Goal: Task Accomplishment & Management: Use online tool/utility

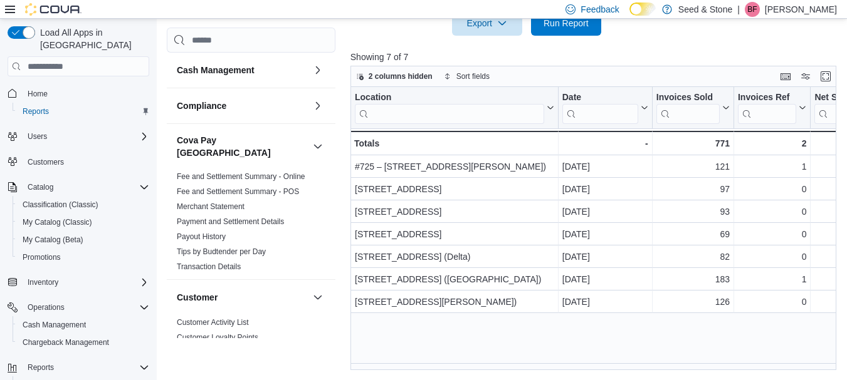
scroll to position [973, 0]
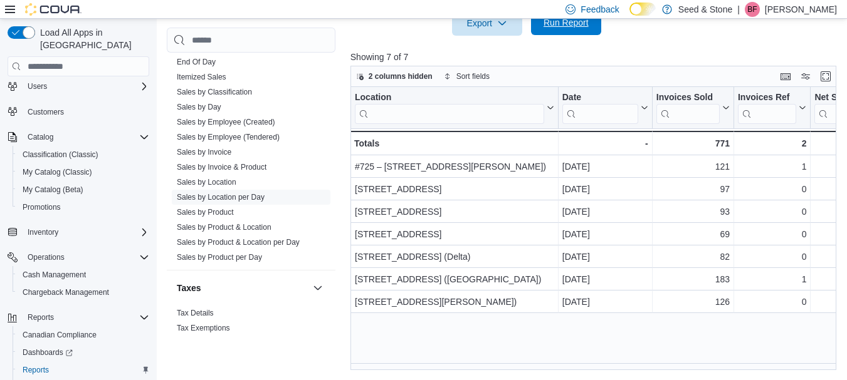
click at [558, 21] on span "Run Report" at bounding box center [565, 22] width 45 height 13
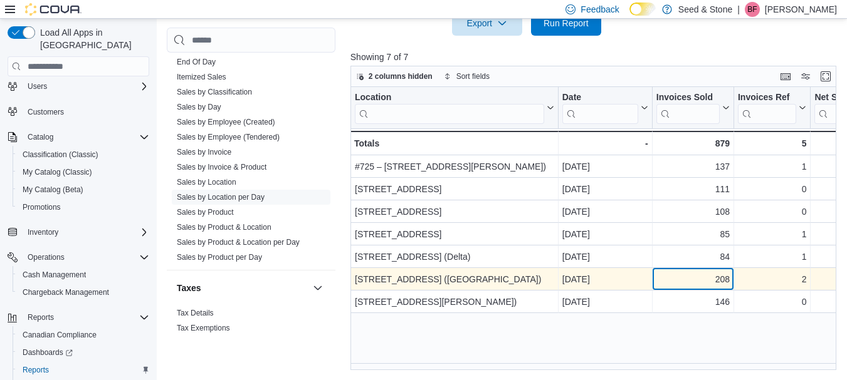
click at [686, 275] on div "208" at bounding box center [692, 280] width 73 height 15
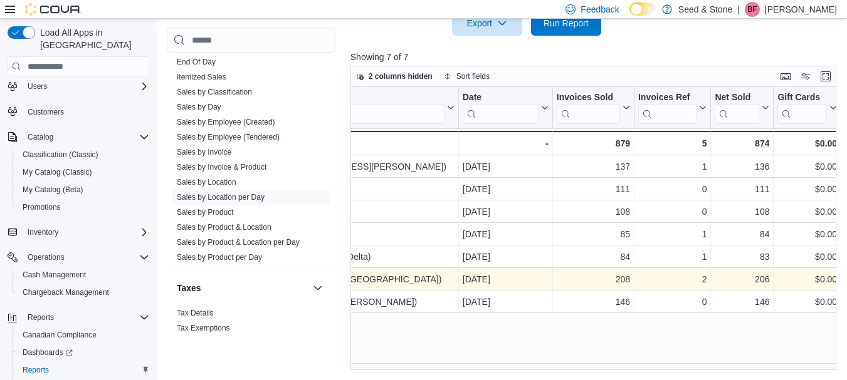
scroll to position [0, 175]
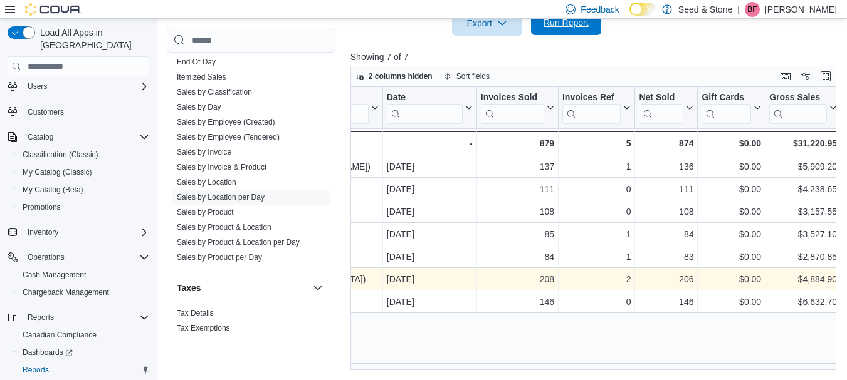
click at [575, 28] on span "Run Report" at bounding box center [565, 22] width 45 height 13
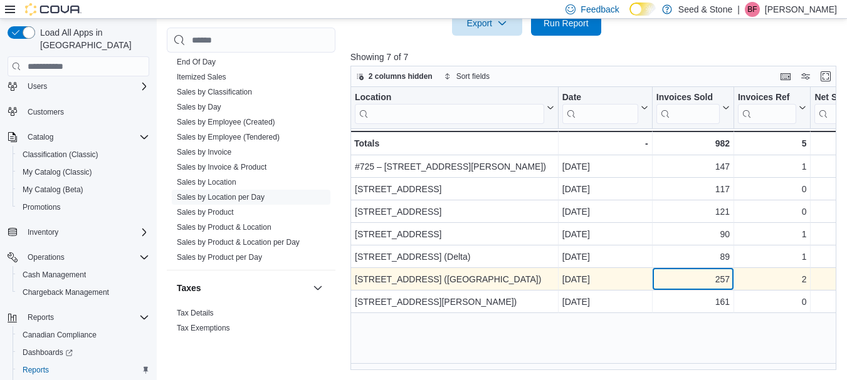
click at [693, 283] on div "257" at bounding box center [692, 280] width 73 height 15
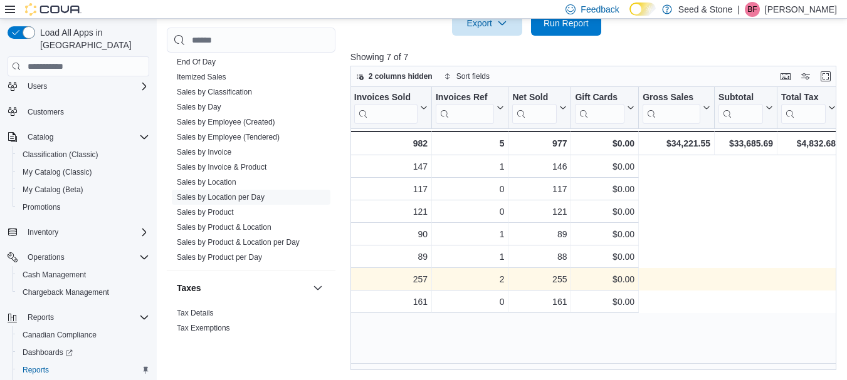
scroll to position [0, 0]
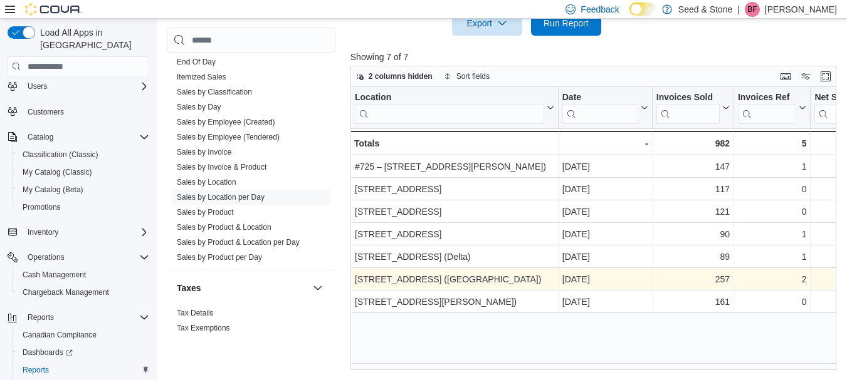
click at [681, 47] on div at bounding box center [595, 43] width 491 height 15
click at [548, 25] on span "Run Report" at bounding box center [565, 22] width 45 height 13
click at [692, 285] on div "260" at bounding box center [692, 280] width 73 height 15
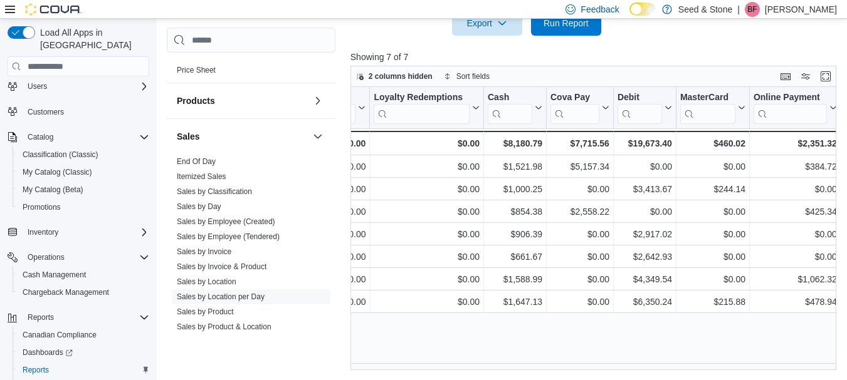
scroll to position [0, 1733]
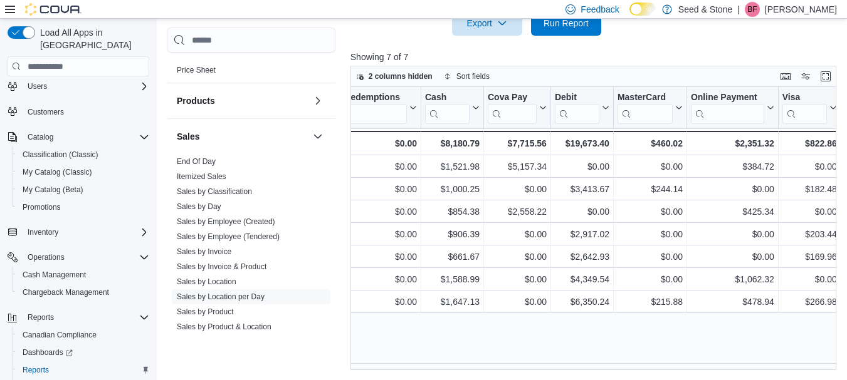
click at [536, 347] on div "Location Click to view column header actions Date Click to view column header a…" at bounding box center [595, 228] width 491 height 283
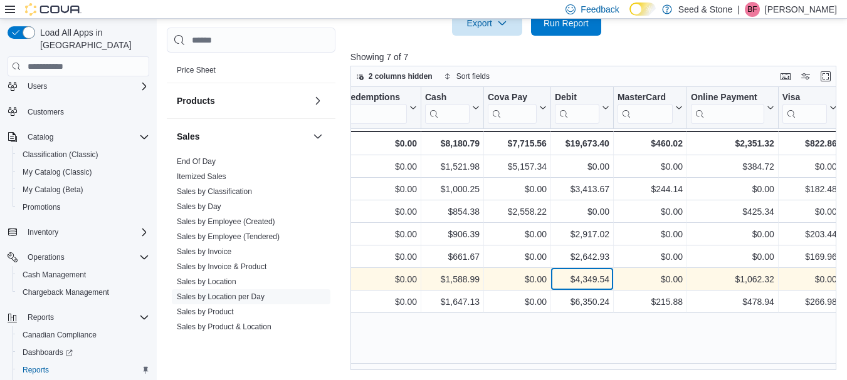
click at [584, 286] on div "$4,349.54" at bounding box center [582, 280] width 55 height 15
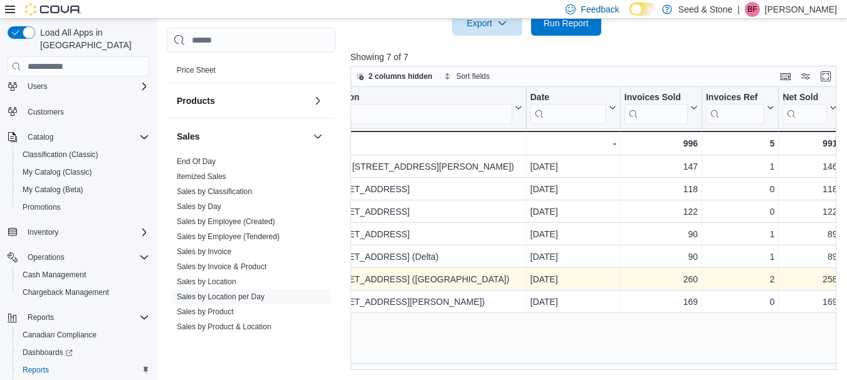
scroll to position [0, 175]
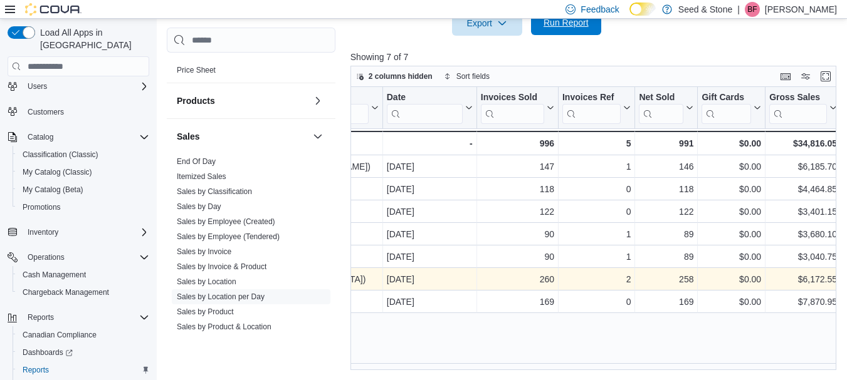
click at [585, 34] on span "Run Report" at bounding box center [565, 22] width 55 height 25
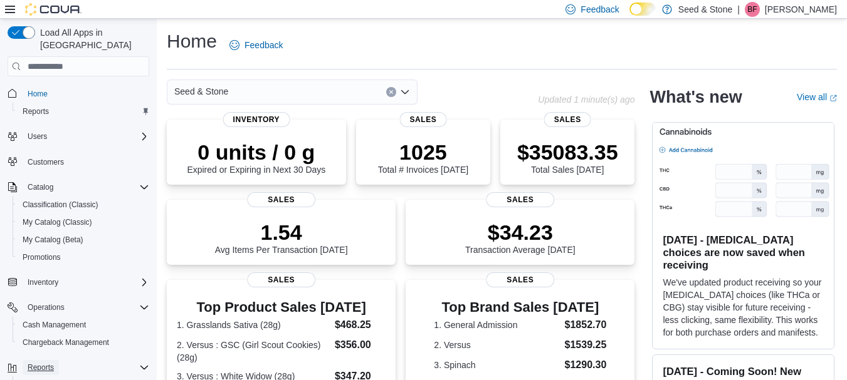
click at [46, 363] on span "Reports" at bounding box center [41, 368] width 26 height 10
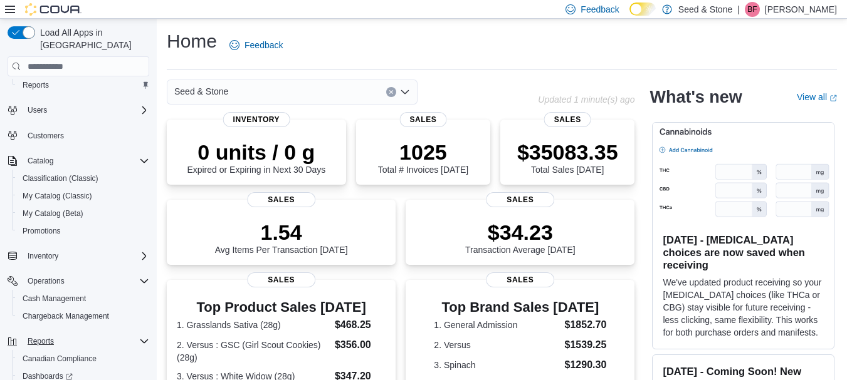
scroll to position [50, 0]
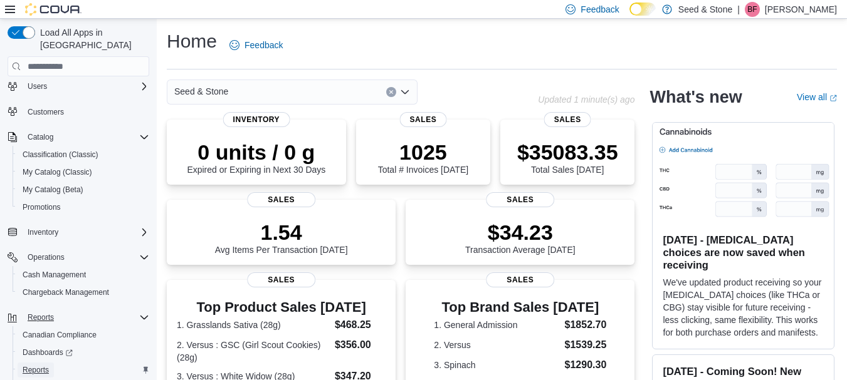
click at [46, 363] on span "Reports" at bounding box center [36, 370] width 26 height 15
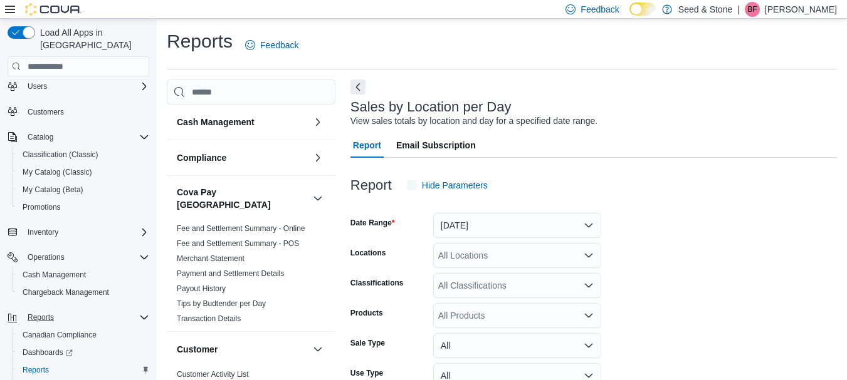
scroll to position [29, 0]
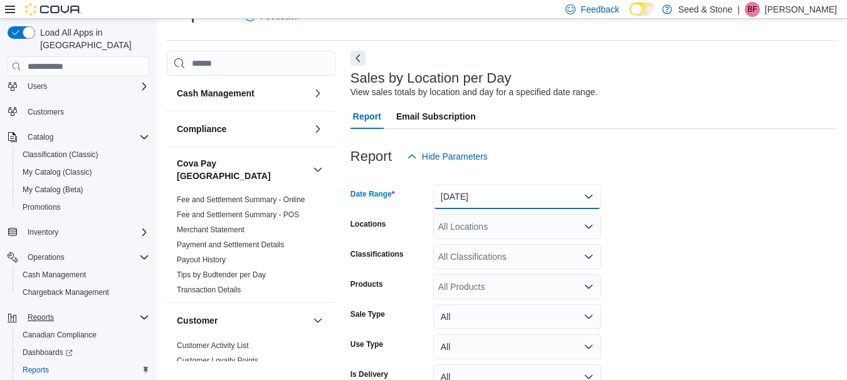
click at [586, 196] on button "Yesterday" at bounding box center [517, 196] width 168 height 25
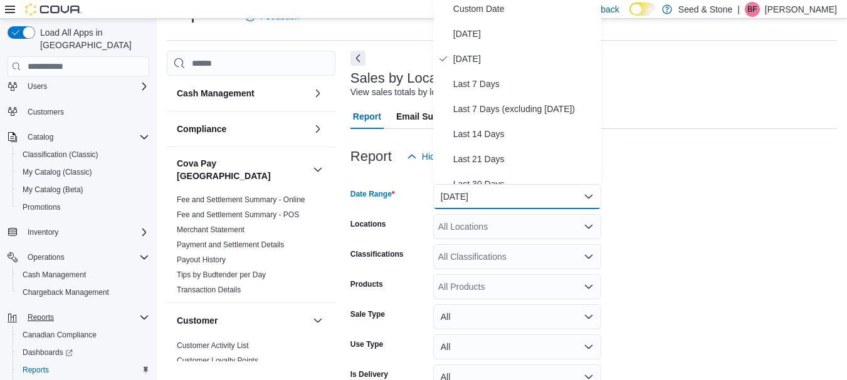
scroll to position [25, 0]
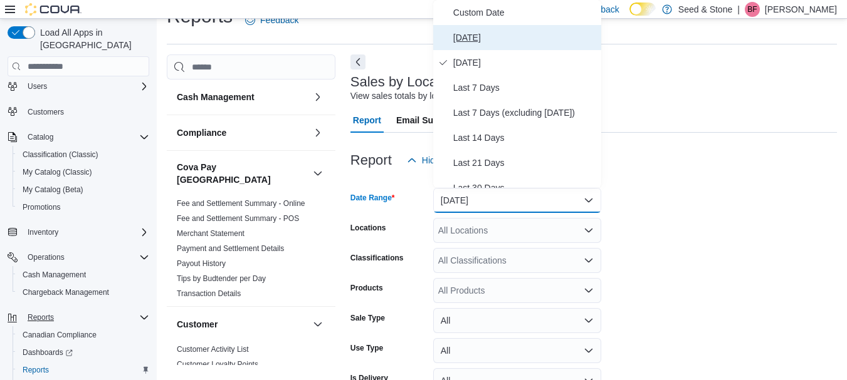
click at [472, 31] on span "Today" at bounding box center [524, 37] width 143 height 15
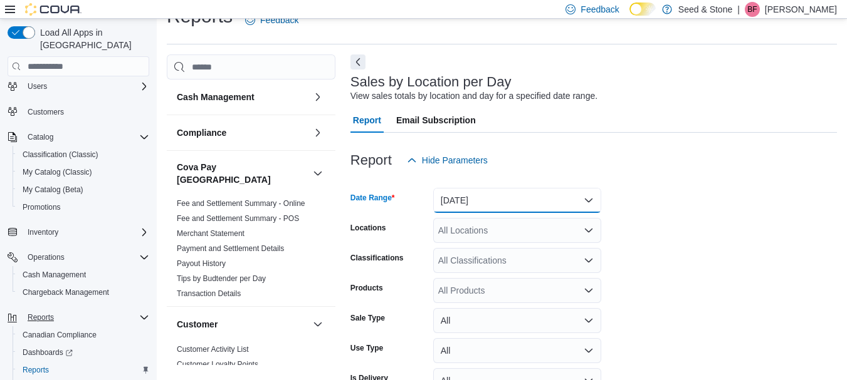
scroll to position [98, 0]
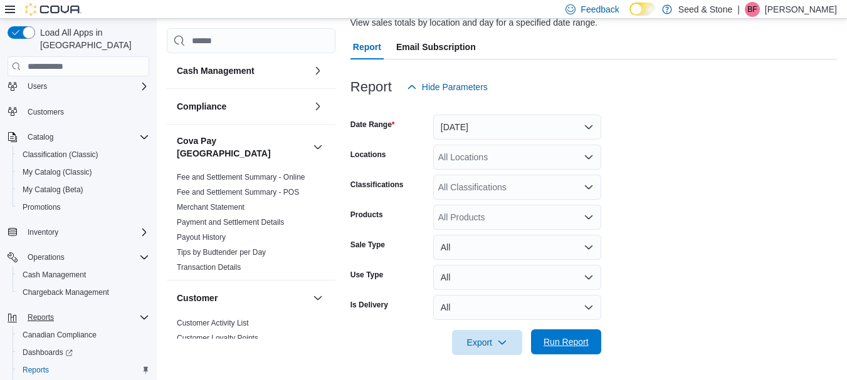
click at [576, 345] on span "Run Report" at bounding box center [565, 342] width 45 height 13
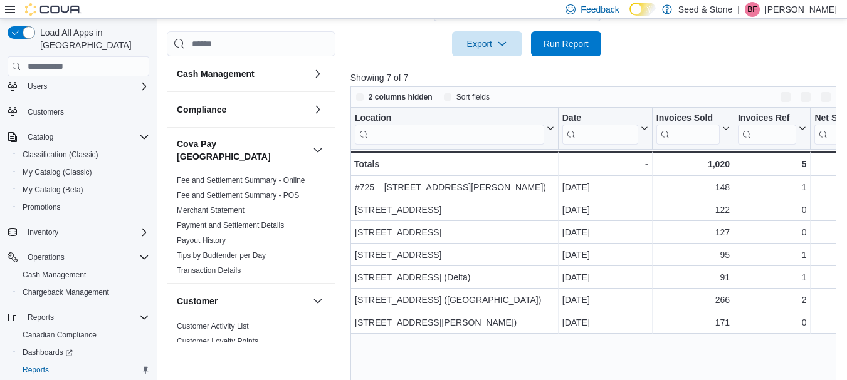
scroll to position [418, 0]
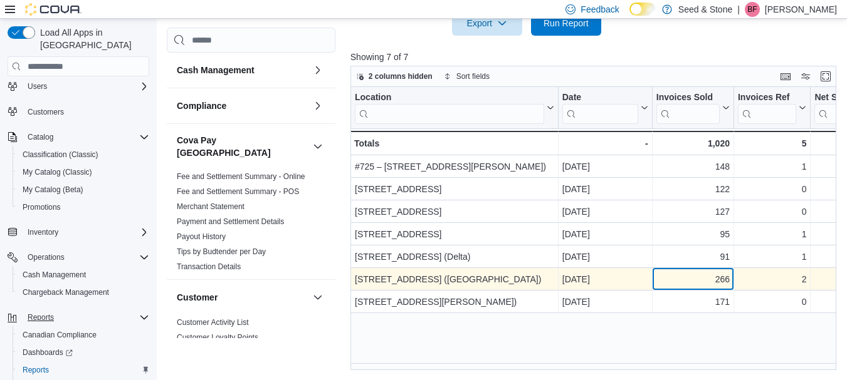
click at [702, 279] on div "266" at bounding box center [692, 280] width 73 height 15
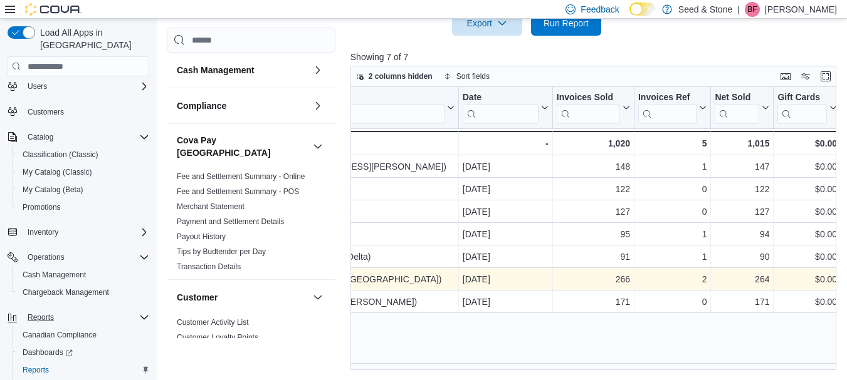
scroll to position [0, 175]
